Goal: Information Seeking & Learning: Learn about a topic

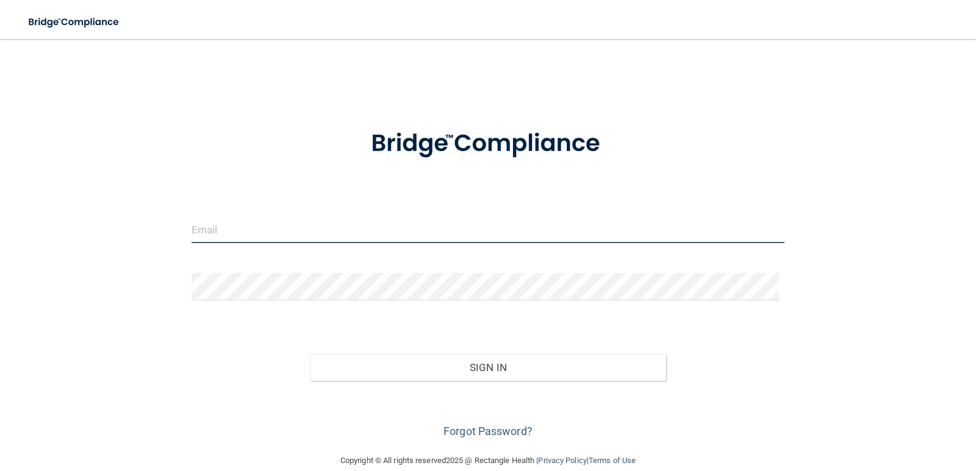
click at [231, 238] on input "email" at bounding box center [487, 229] width 593 height 27
type input "[EMAIL_ADDRESS][DOMAIN_NAME]"
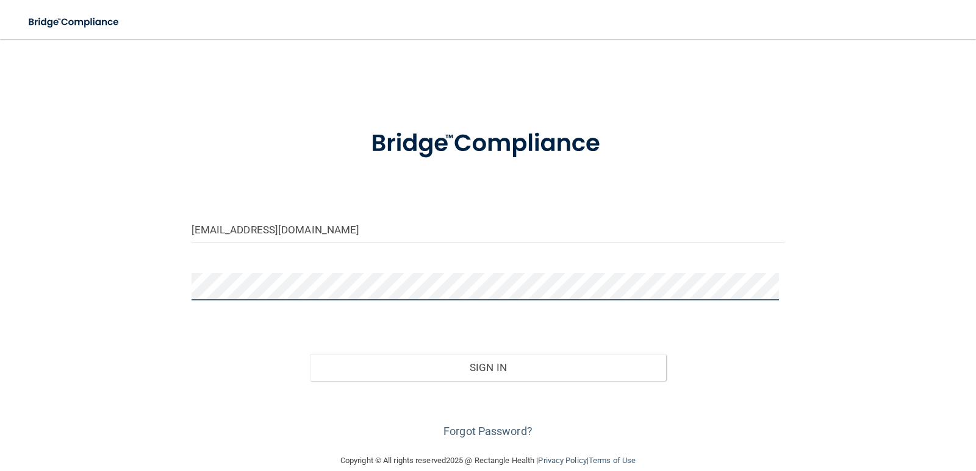
click at [310, 354] on button "Sign In" at bounding box center [488, 367] width 356 height 27
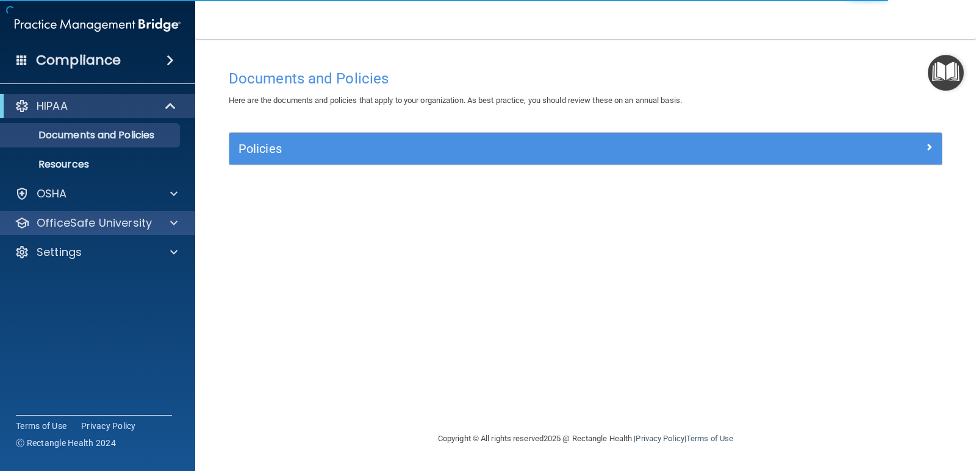
click at [171, 215] on div "OfficeSafe University" at bounding box center [98, 223] width 196 height 24
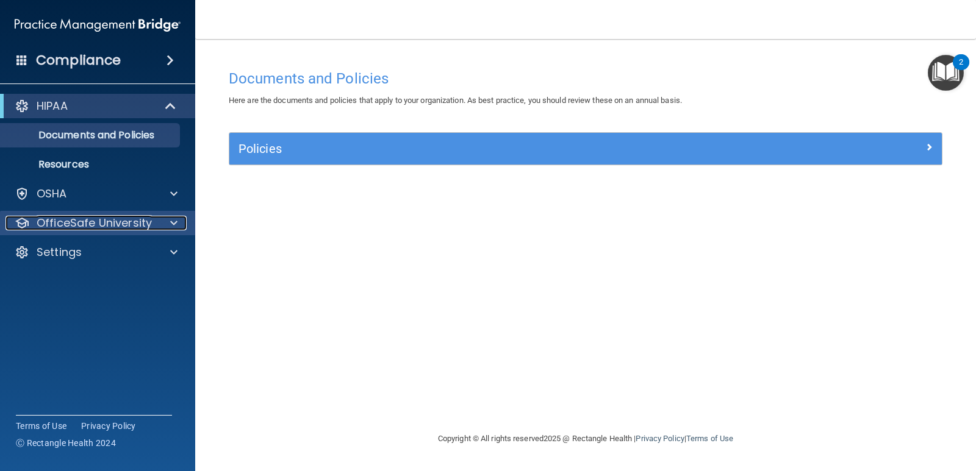
click at [122, 220] on p "OfficeSafe University" at bounding box center [94, 223] width 115 height 15
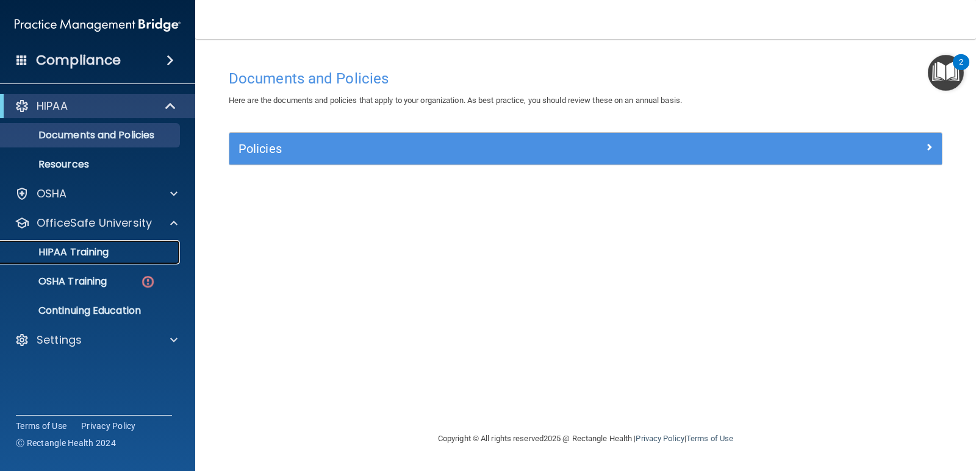
click at [106, 254] on p "HIPAA Training" at bounding box center [58, 252] width 101 height 12
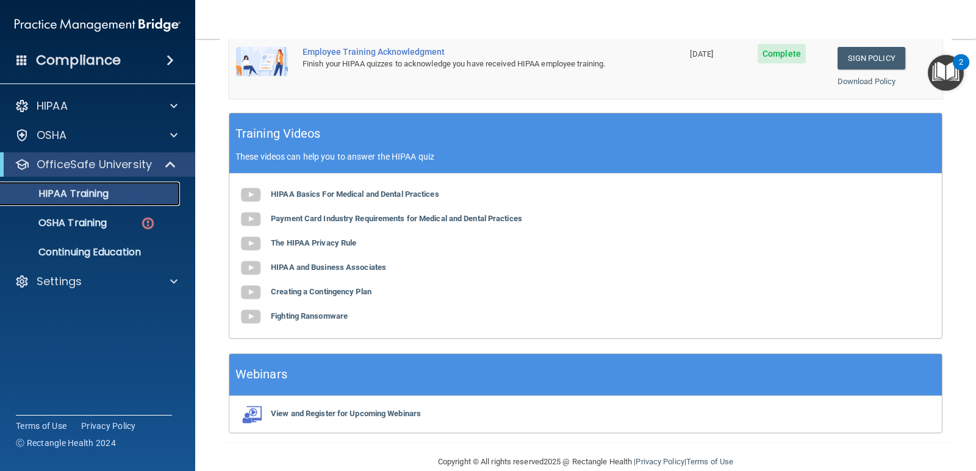
scroll to position [447, 0]
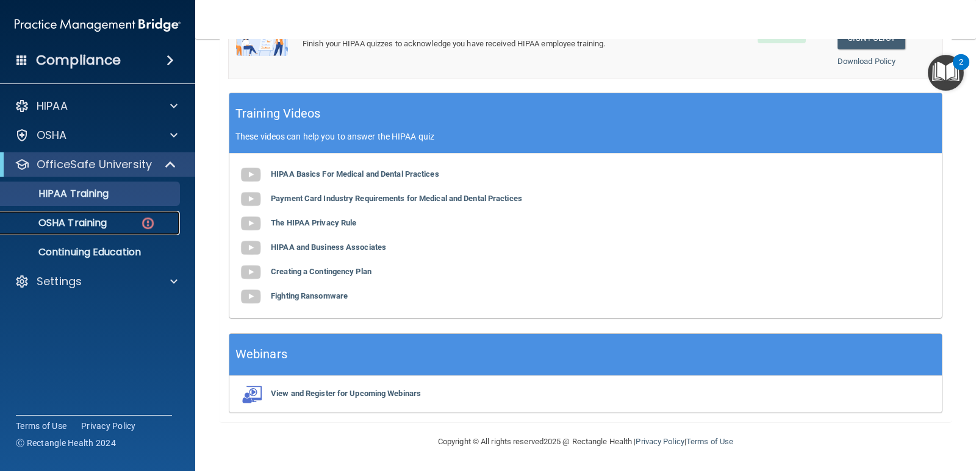
click at [74, 229] on p "OSHA Training" at bounding box center [57, 223] width 99 height 12
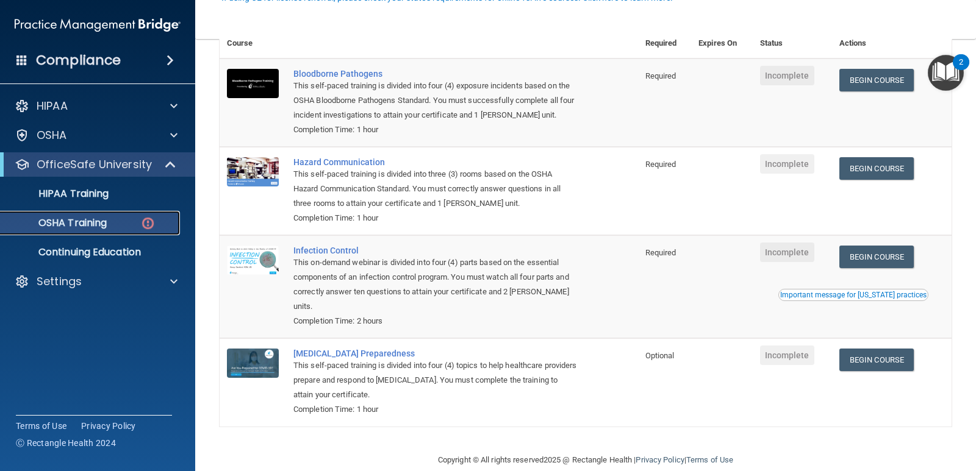
scroll to position [134, 0]
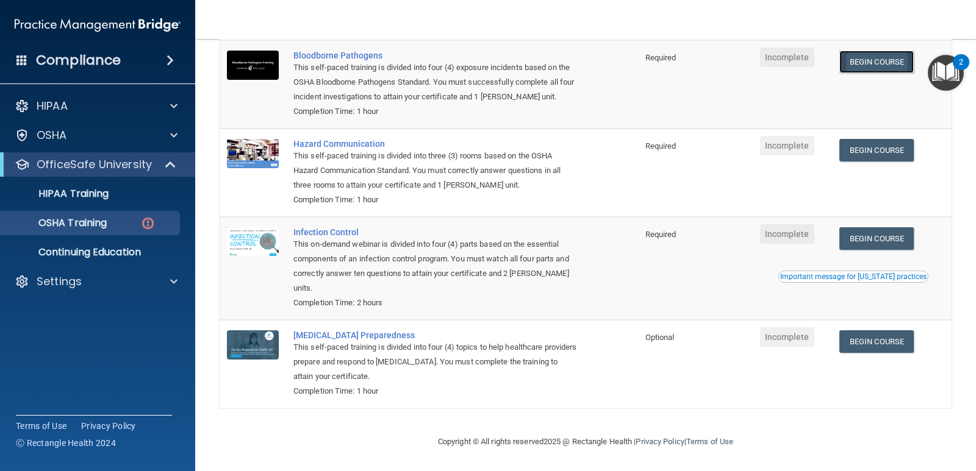
click at [871, 55] on link "Begin Course" at bounding box center [876, 62] width 74 height 23
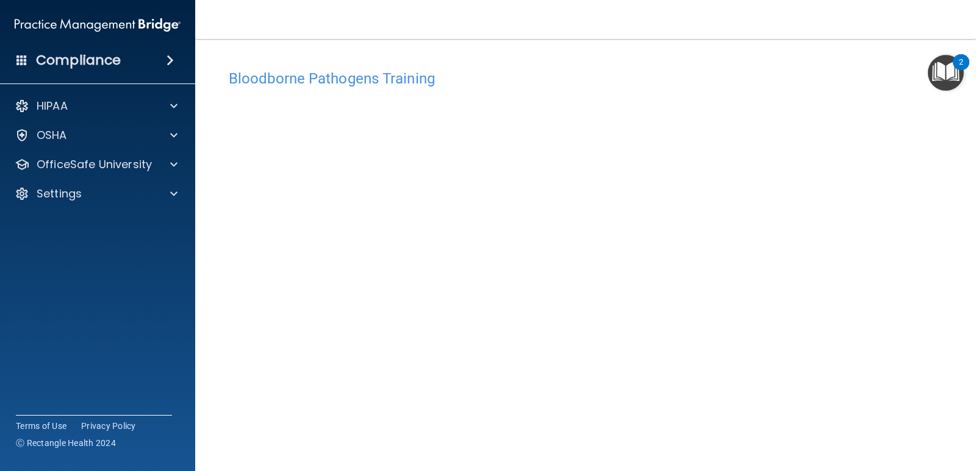
scroll to position [51, 0]
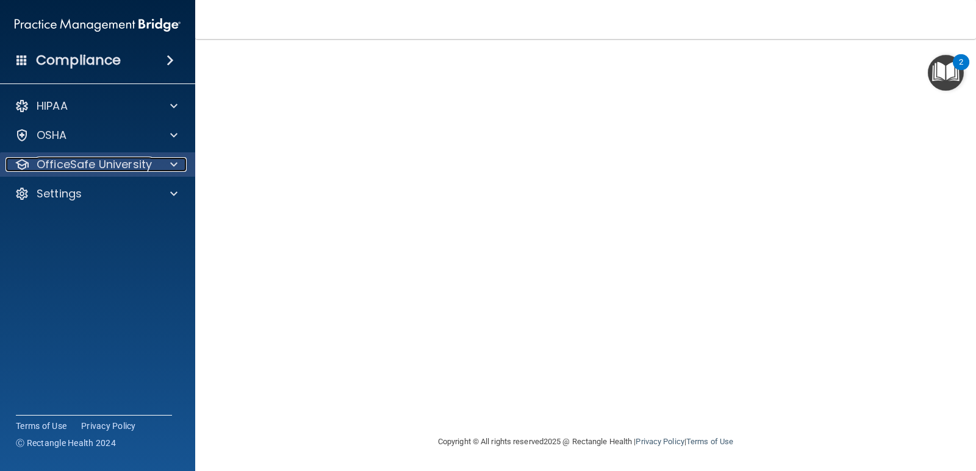
click at [120, 168] on p "OfficeSafe University" at bounding box center [94, 164] width 115 height 15
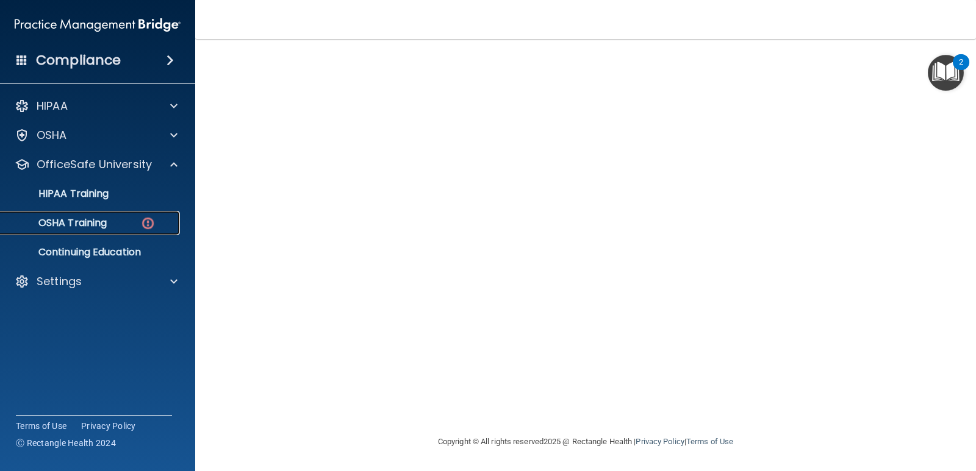
click at [102, 220] on p "OSHA Training" at bounding box center [57, 223] width 99 height 12
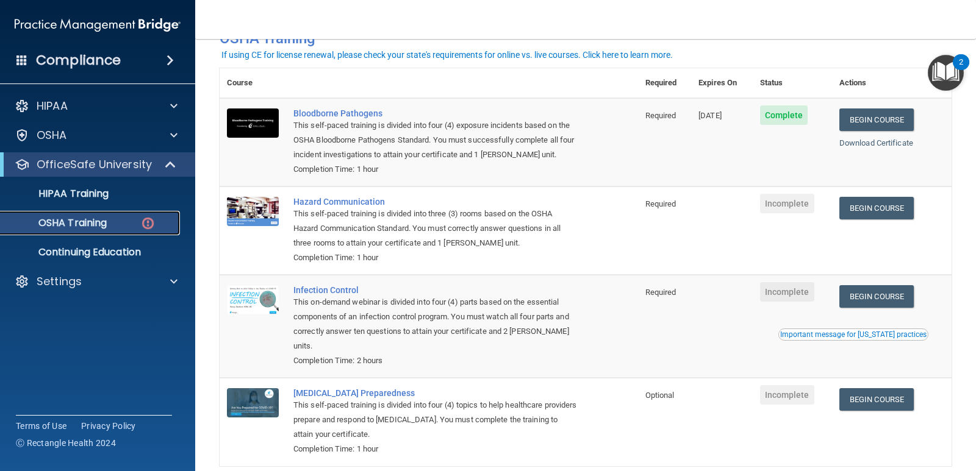
scroll to position [134, 0]
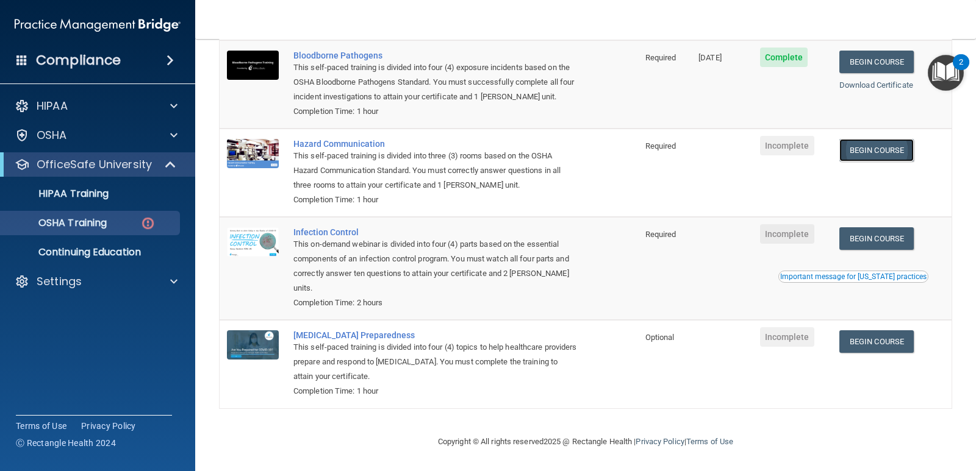
click at [894, 147] on link "Begin Course" at bounding box center [876, 150] width 74 height 23
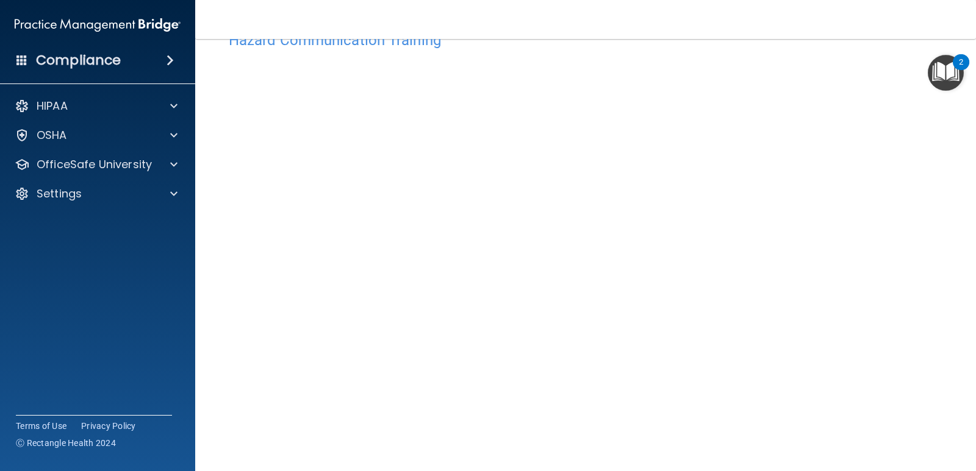
scroll to position [17, 0]
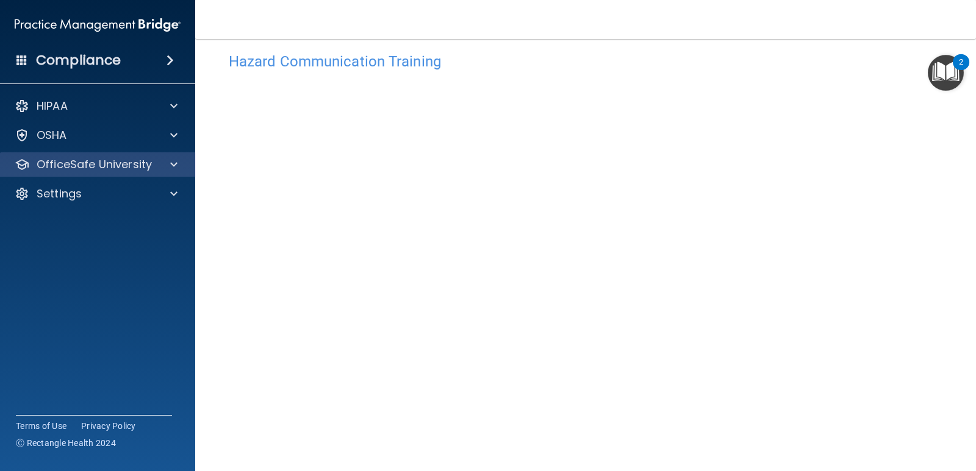
click at [80, 176] on div "OfficeSafe University" at bounding box center [98, 164] width 196 height 24
click at [173, 162] on span at bounding box center [173, 164] width 7 height 15
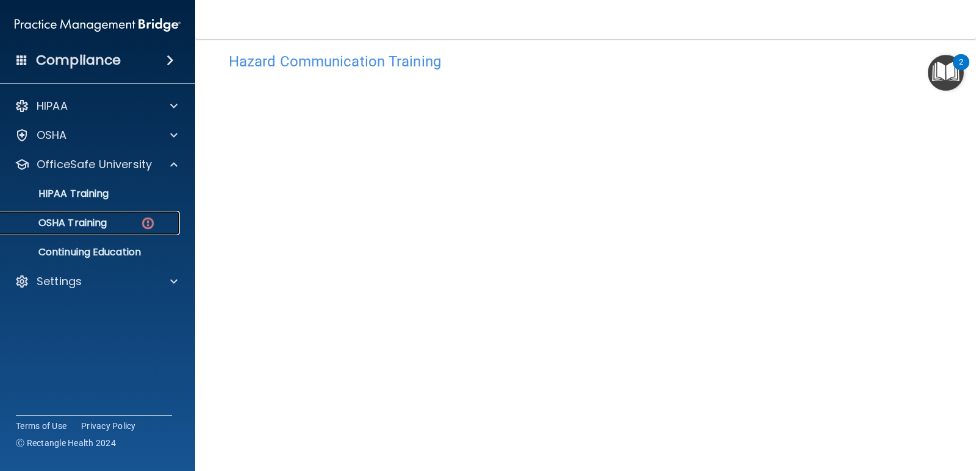
click at [92, 226] on p "OSHA Training" at bounding box center [57, 223] width 99 height 12
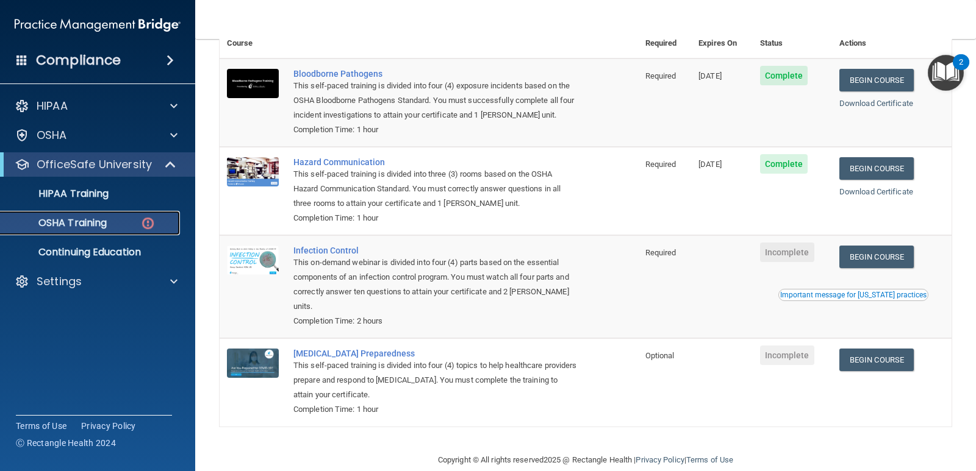
scroll to position [134, 0]
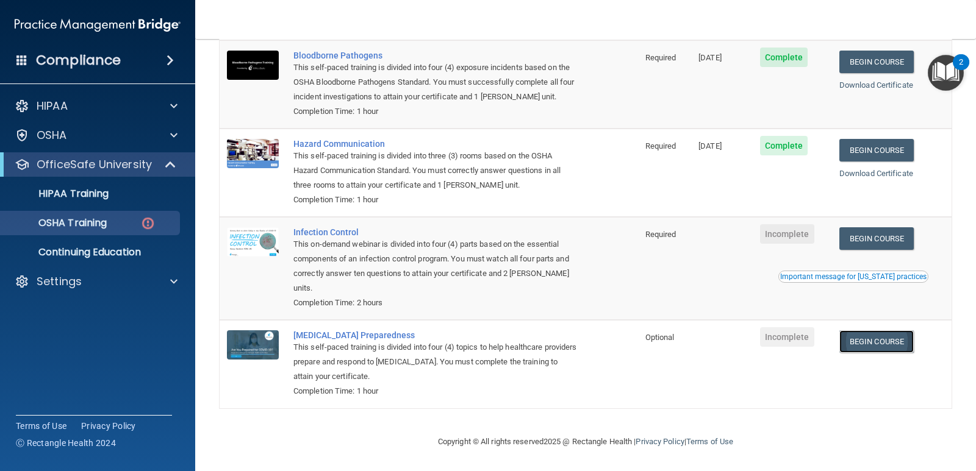
click at [874, 342] on link "Begin Course" at bounding box center [876, 342] width 74 height 23
click at [70, 281] on p "Settings" at bounding box center [59, 281] width 45 height 15
click at [57, 340] on p "Sign Out" at bounding box center [91, 340] width 166 height 12
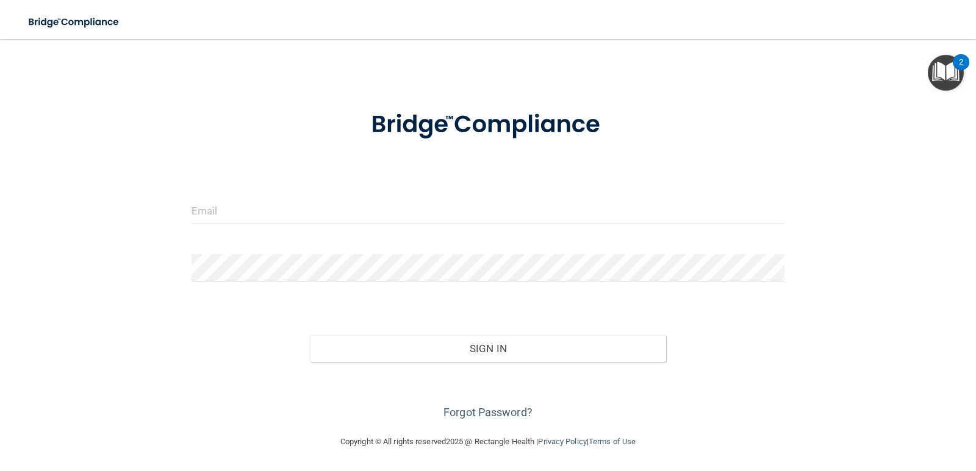
scroll to position [19, 0]
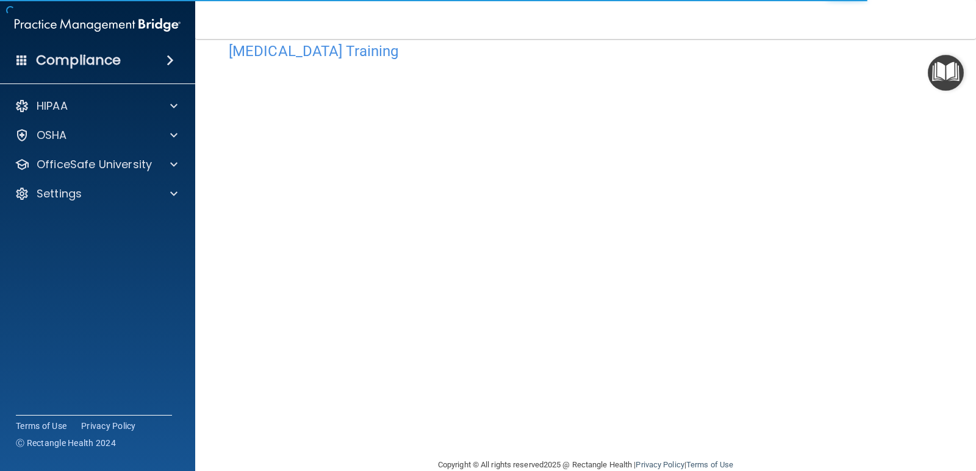
scroll to position [51, 0]
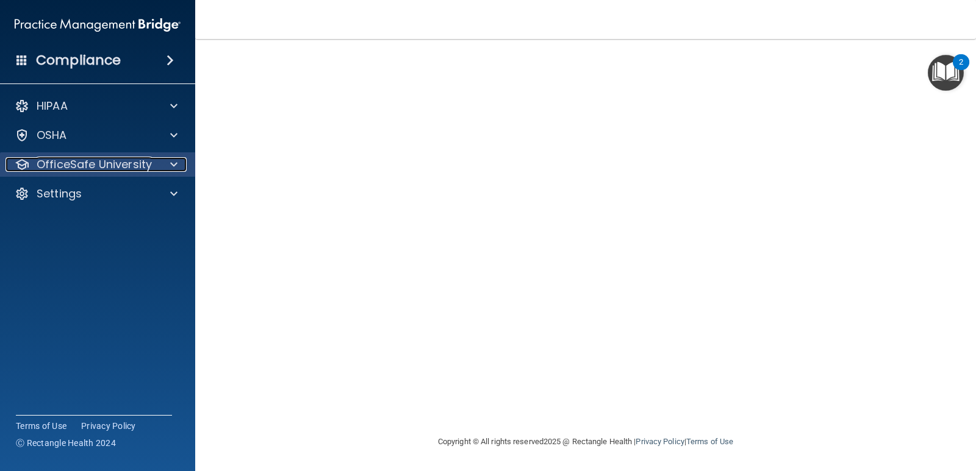
click at [98, 166] on p "OfficeSafe University" at bounding box center [94, 164] width 115 height 15
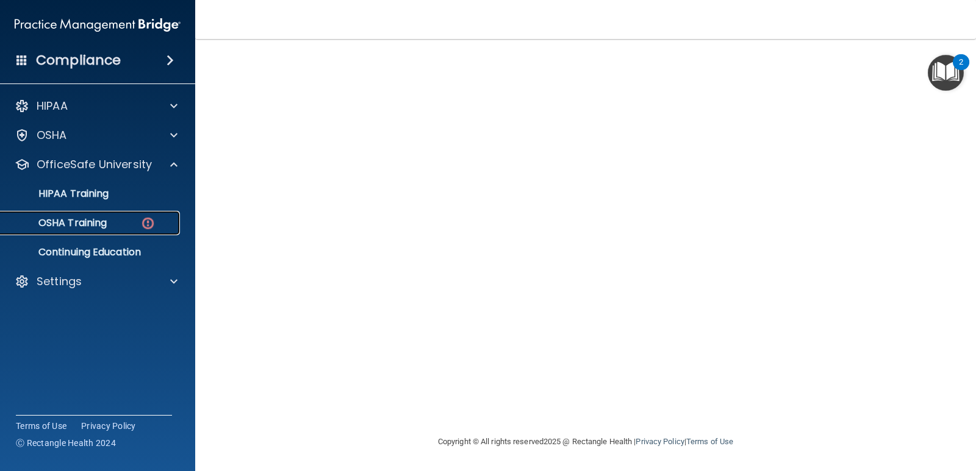
click at [84, 220] on p "OSHA Training" at bounding box center [57, 223] width 99 height 12
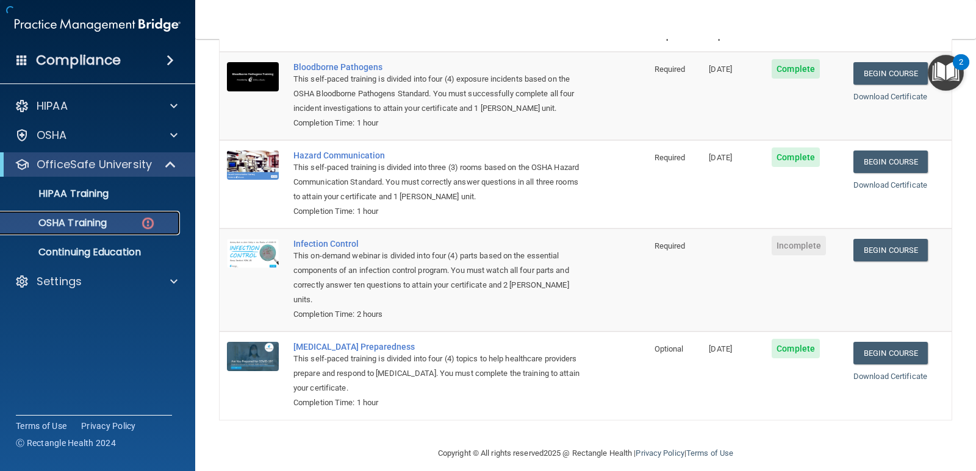
scroll to position [134, 0]
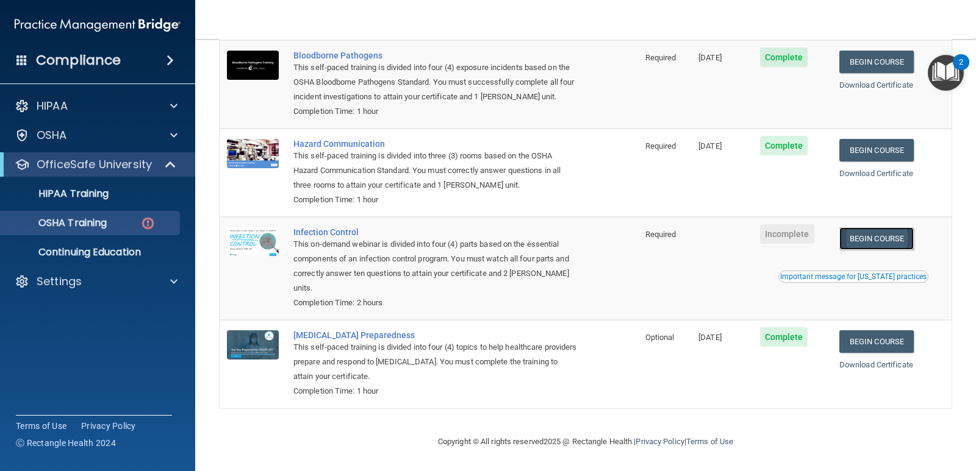
click at [861, 234] on link "Begin Course" at bounding box center [876, 238] width 74 height 23
click at [60, 290] on div "Settings" at bounding box center [98, 282] width 196 height 24
click at [174, 278] on span at bounding box center [173, 281] width 7 height 15
click at [57, 346] on p "Sign Out" at bounding box center [91, 340] width 166 height 12
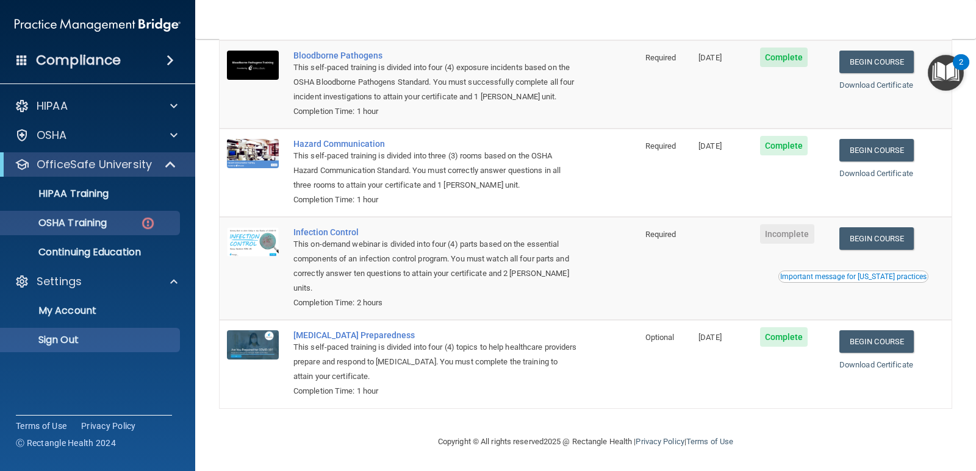
scroll to position [19, 0]
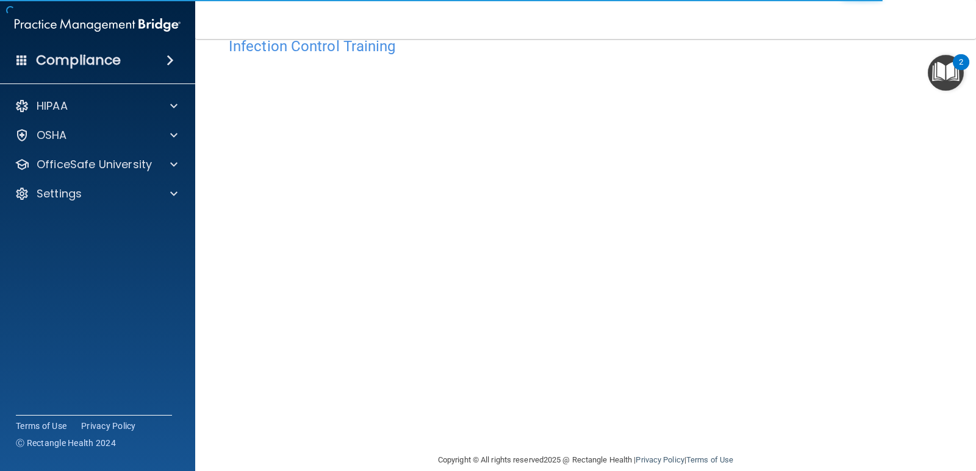
scroll to position [51, 0]
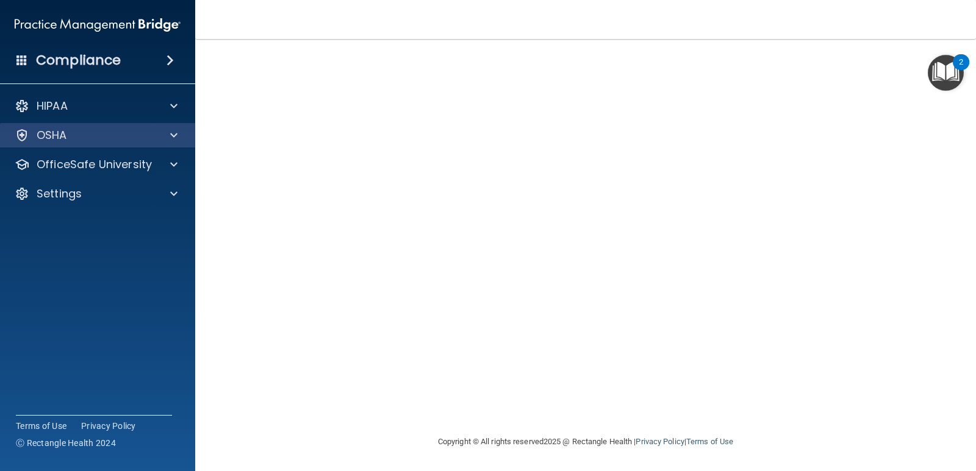
click at [77, 146] on div "OSHA" at bounding box center [98, 135] width 196 height 24
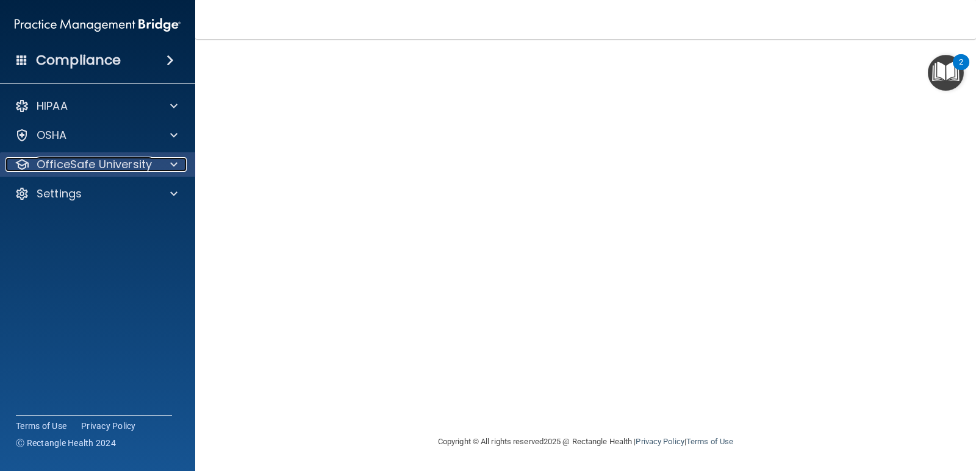
click at [63, 165] on p "OfficeSafe University" at bounding box center [94, 164] width 115 height 15
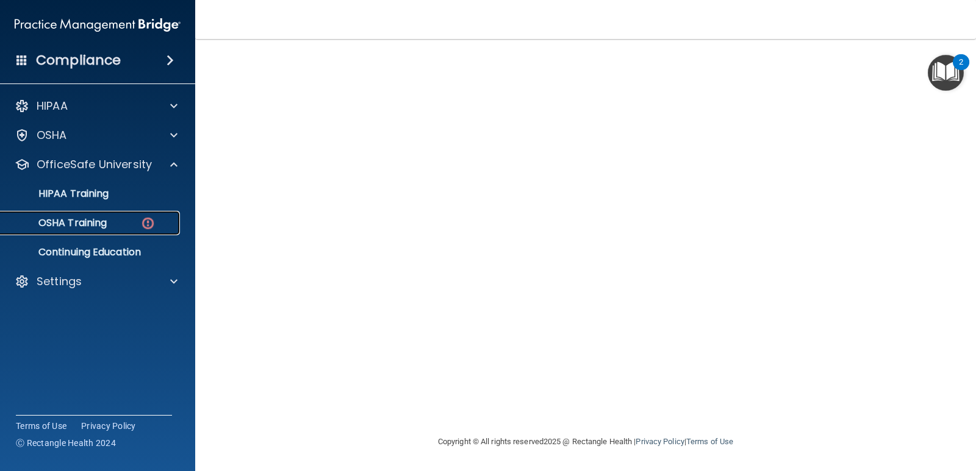
click at [60, 225] on p "OSHA Training" at bounding box center [57, 223] width 99 height 12
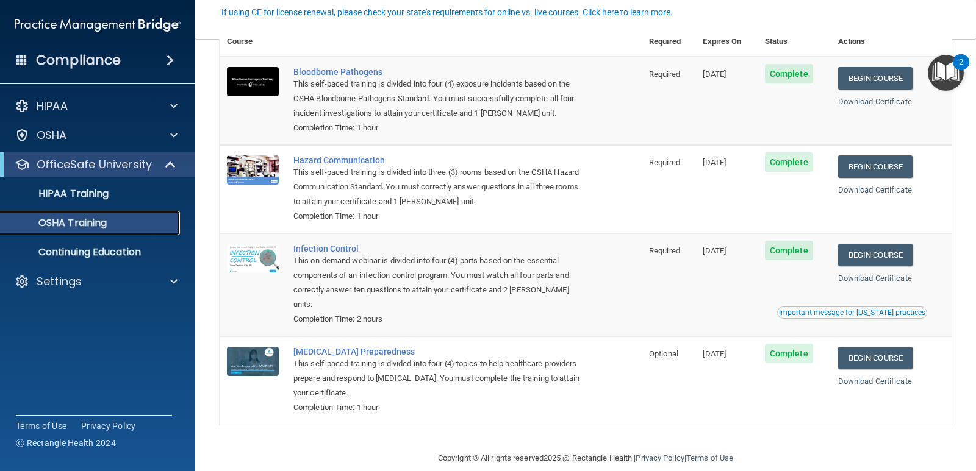
scroll to position [85, 0]
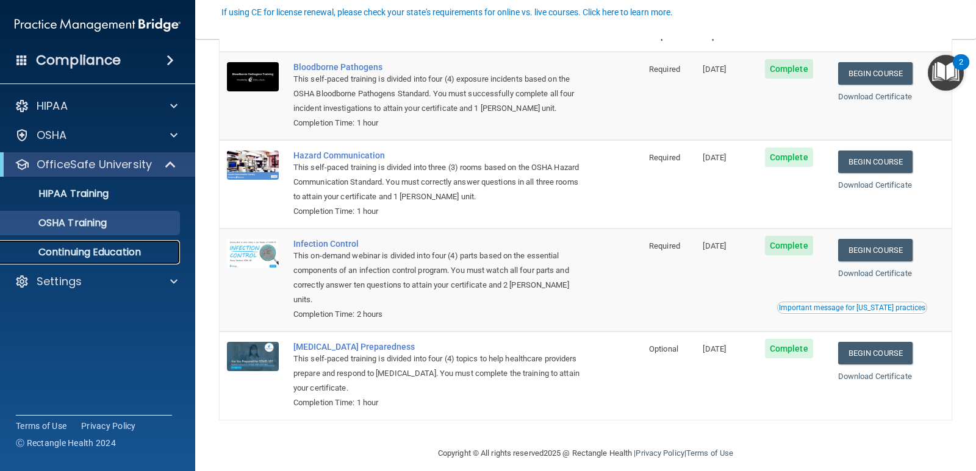
click at [118, 253] on p "Continuing Education" at bounding box center [91, 252] width 166 height 12
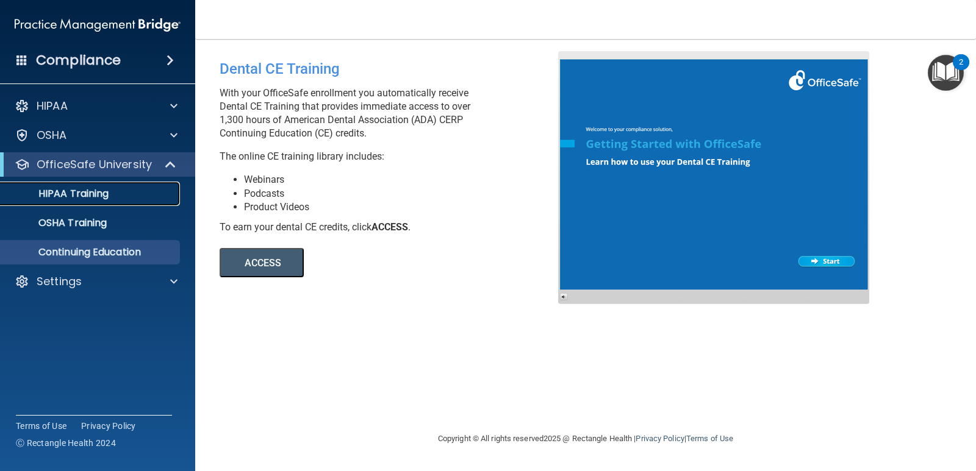
click at [89, 196] on p "HIPAA Training" at bounding box center [58, 194] width 101 height 12
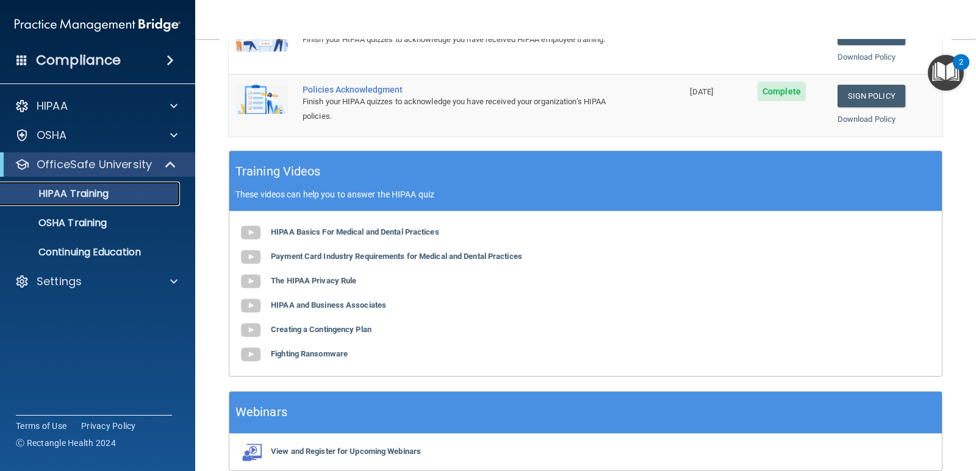
scroll to position [447, 0]
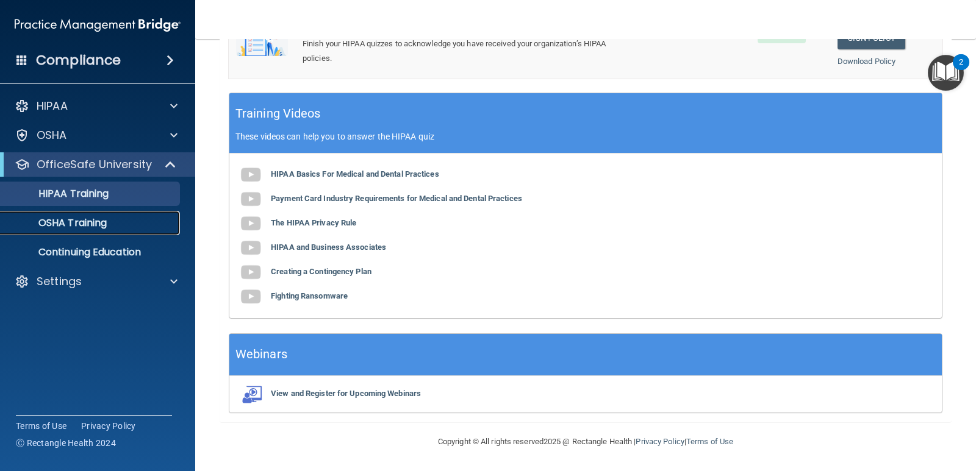
click at [93, 230] on link "OSHA Training" at bounding box center [84, 223] width 192 height 24
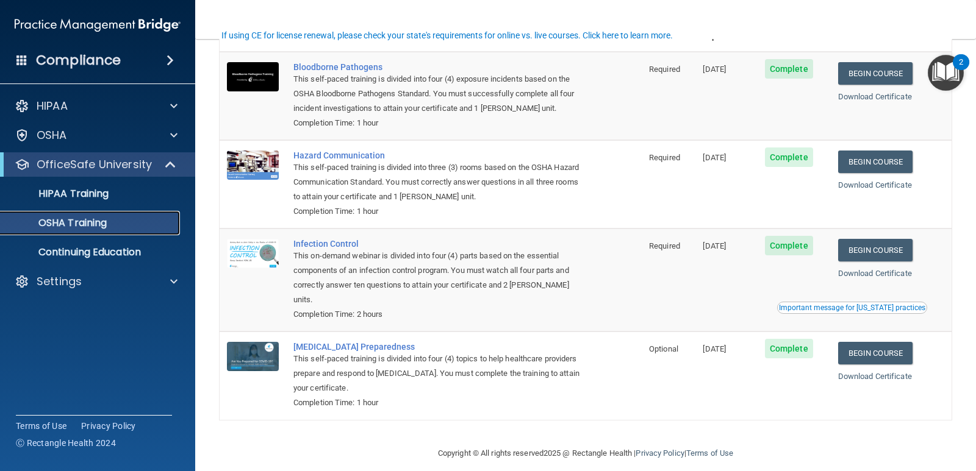
scroll to position [24, 0]
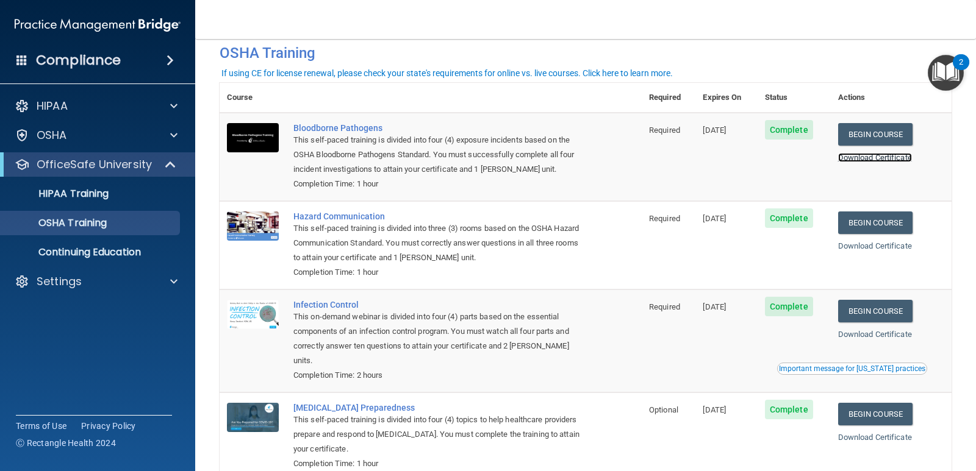
click at [877, 158] on link "Download Certificate" at bounding box center [875, 157] width 74 height 9
click at [864, 248] on link "Download Certificate" at bounding box center [875, 245] width 74 height 9
click at [879, 337] on link "Download Certificate" at bounding box center [875, 334] width 74 height 9
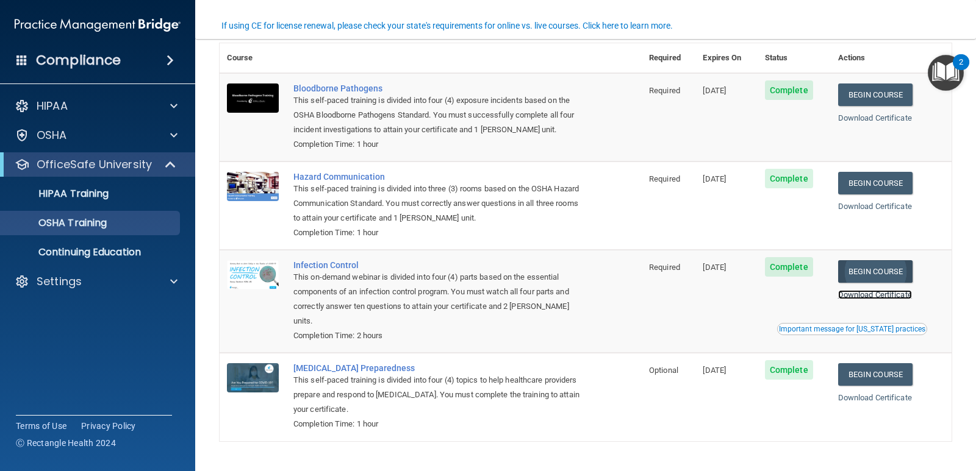
scroll to position [85, 0]
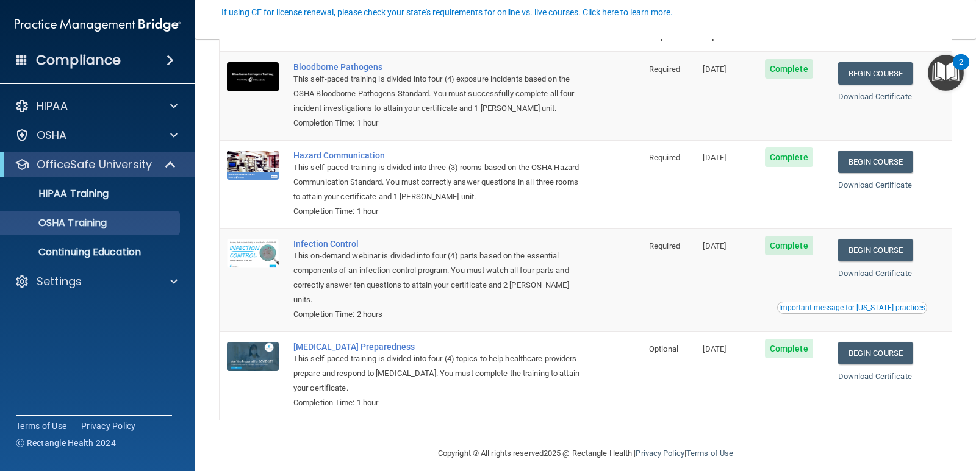
click at [21, 60] on span at bounding box center [21, 59] width 11 height 11
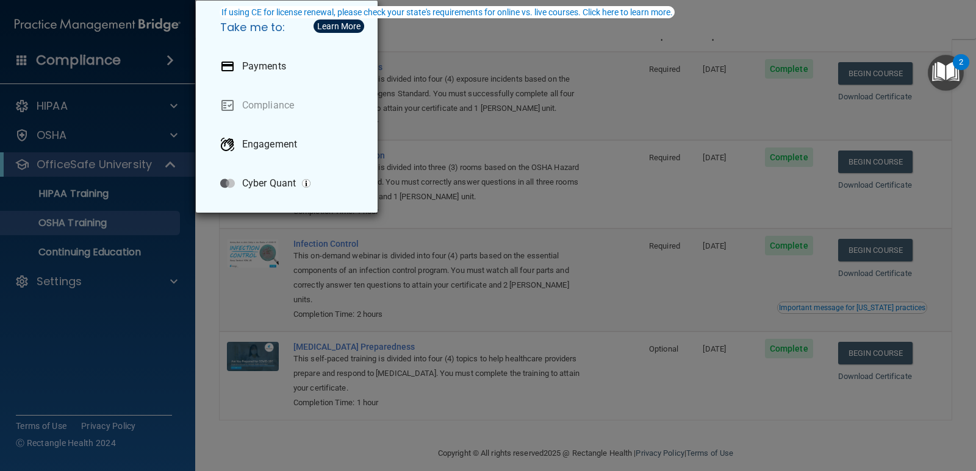
drag, startPoint x: 88, startPoint y: 350, endPoint x: 88, endPoint y: 313, distance: 36.6
click at [88, 348] on div "Take me to: Payments Compliance Engagement Cyber Quant" at bounding box center [488, 235] width 976 height 471
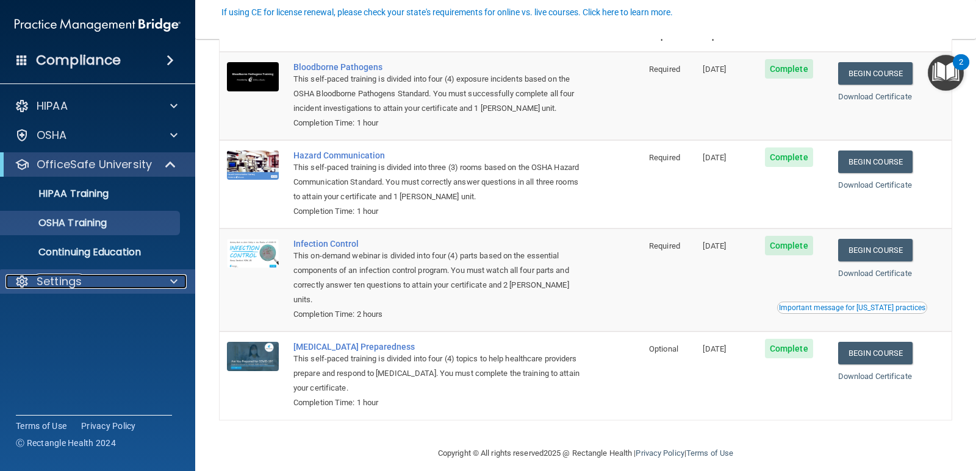
click at [177, 282] on span at bounding box center [173, 281] width 7 height 15
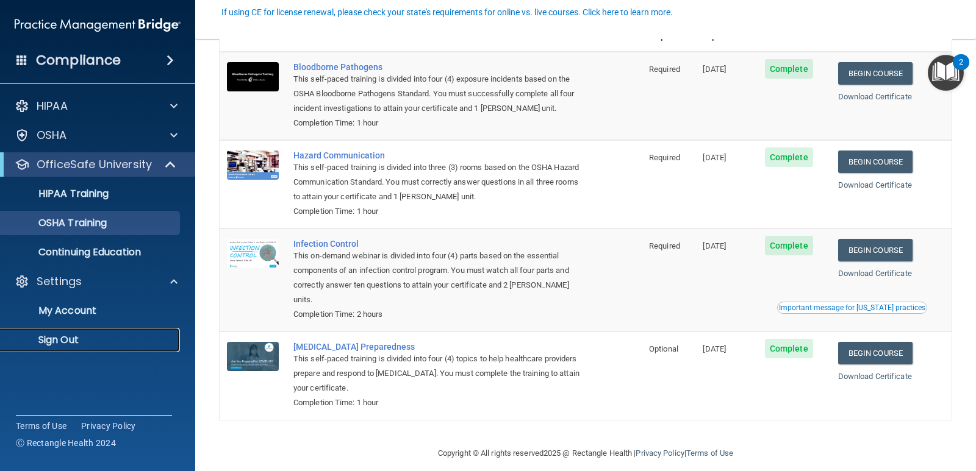
click at [63, 340] on p "Sign Out" at bounding box center [91, 340] width 166 height 12
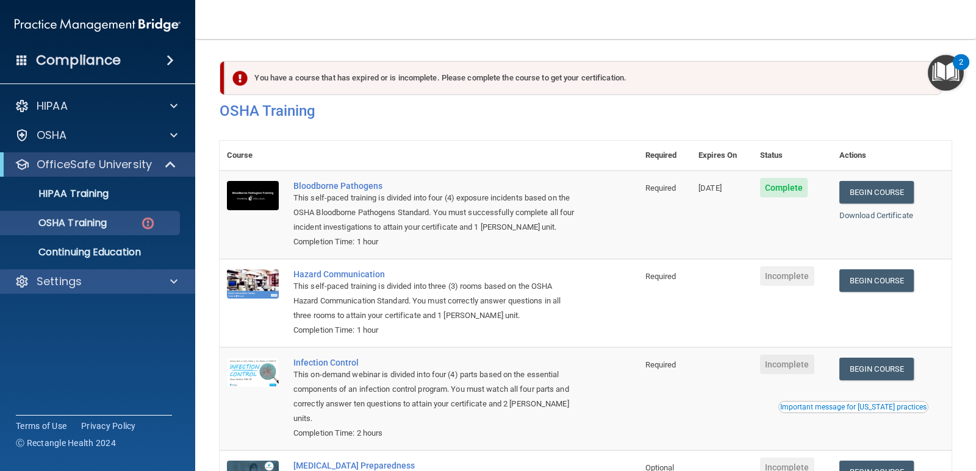
scroll to position [134, 0]
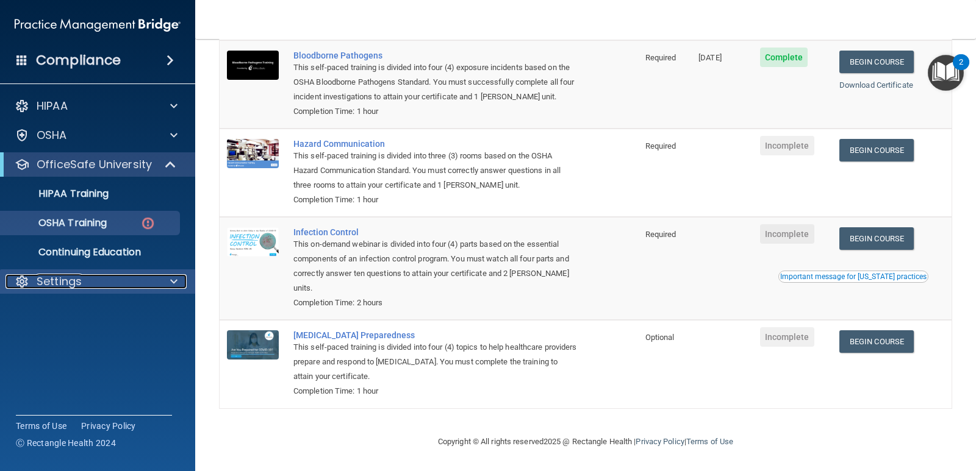
click at [154, 276] on div "Settings" at bounding box center [80, 281] width 151 height 15
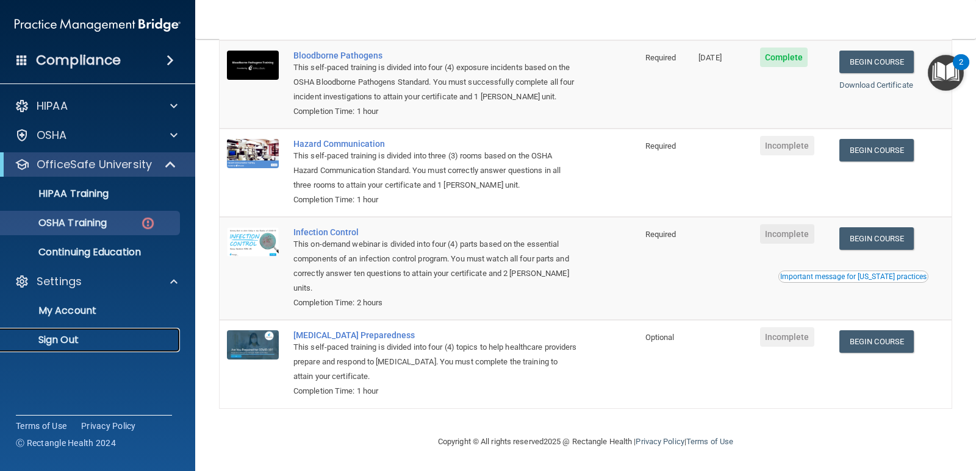
click at [57, 344] on p "Sign Out" at bounding box center [91, 340] width 166 height 12
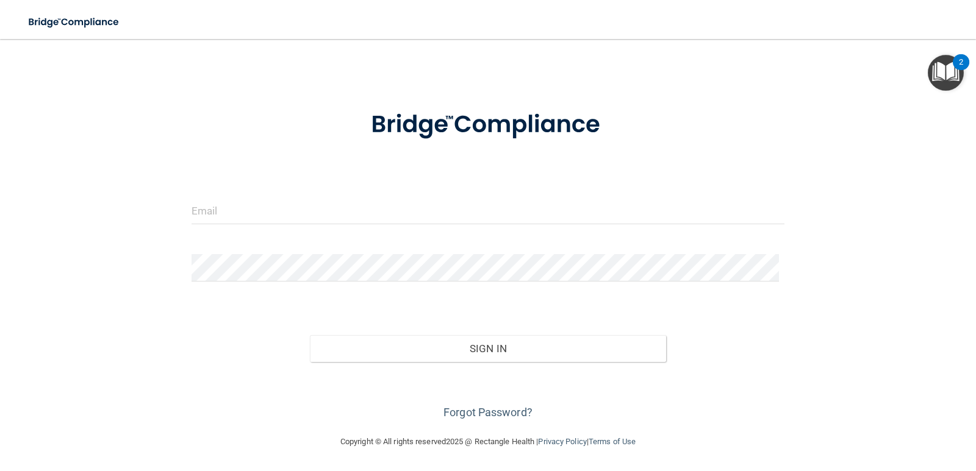
scroll to position [19, 0]
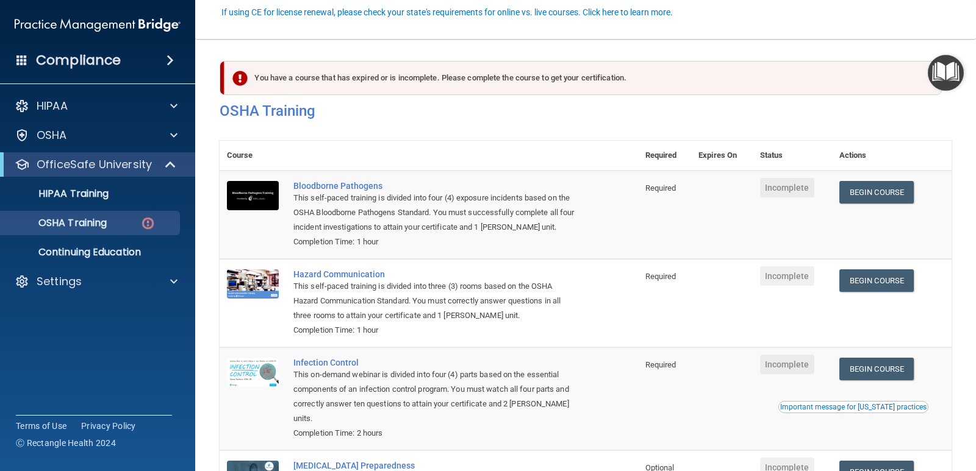
scroll to position [134, 0]
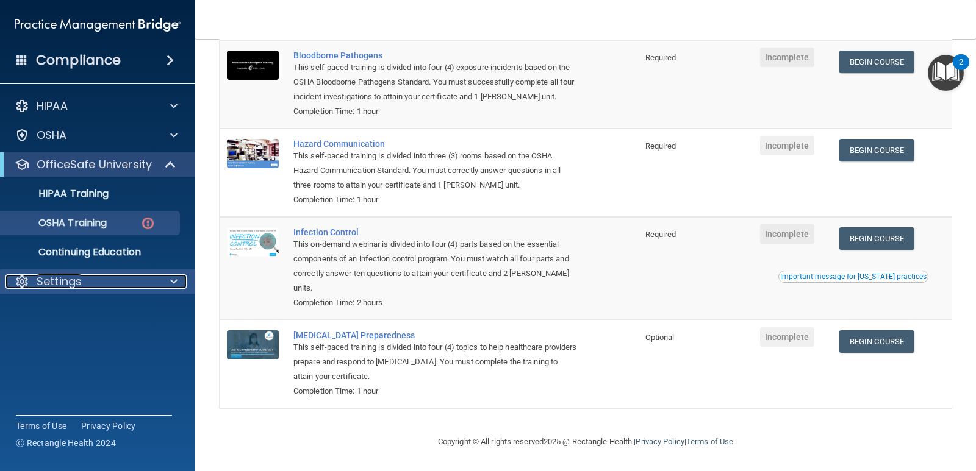
click at [166, 277] on div at bounding box center [172, 281] width 30 height 15
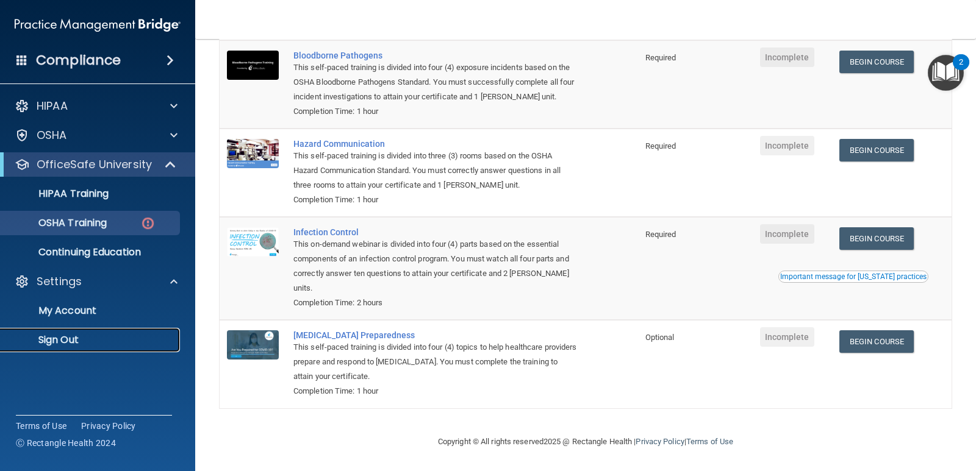
click at [63, 338] on p "Sign Out" at bounding box center [91, 340] width 166 height 12
